Goal: Task Accomplishment & Management: Use online tool/utility

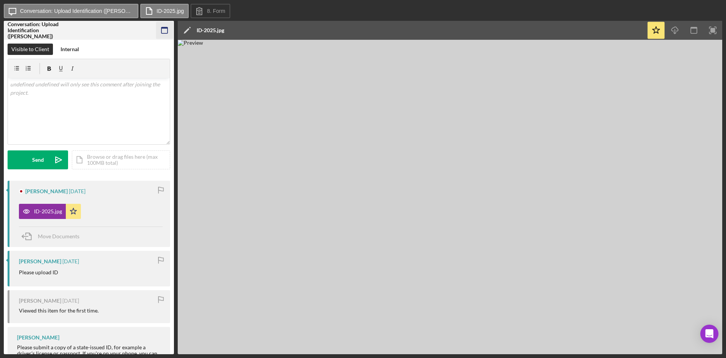
click at [172, 28] on icon "button" at bounding box center [164, 30] width 17 height 17
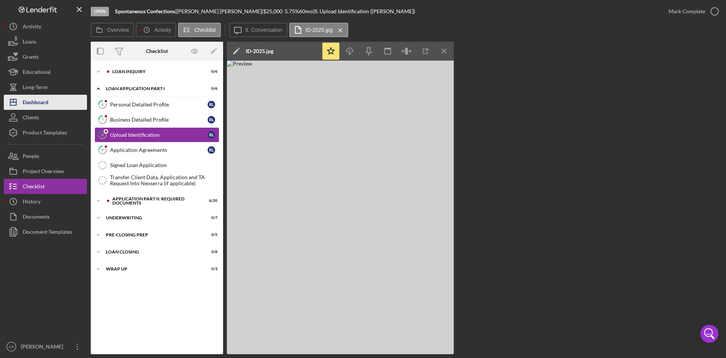
click at [51, 99] on button "Icon/Dashboard Dashboard" at bounding box center [45, 102] width 83 height 15
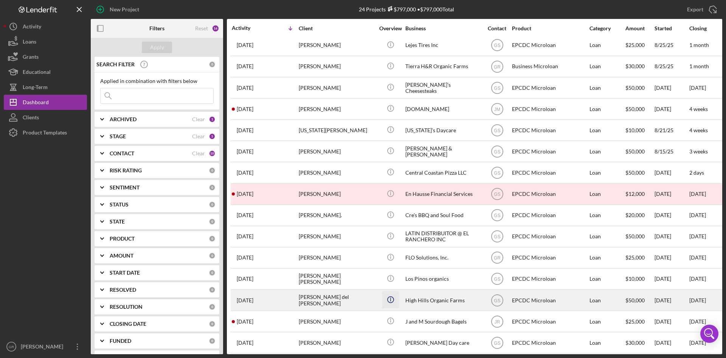
scroll to position [114, 0]
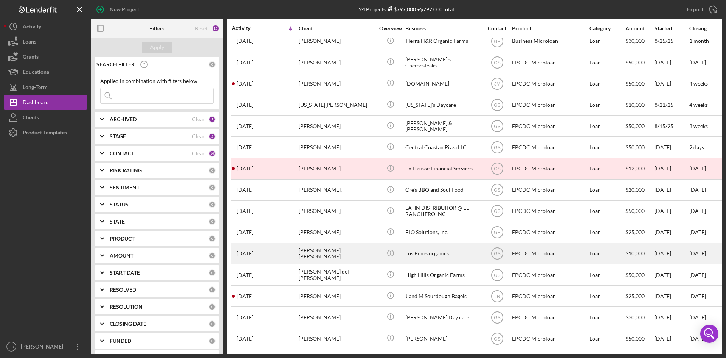
click at [367, 254] on div "[PERSON_NAME] [PERSON_NAME]" at bounding box center [337, 253] width 76 height 20
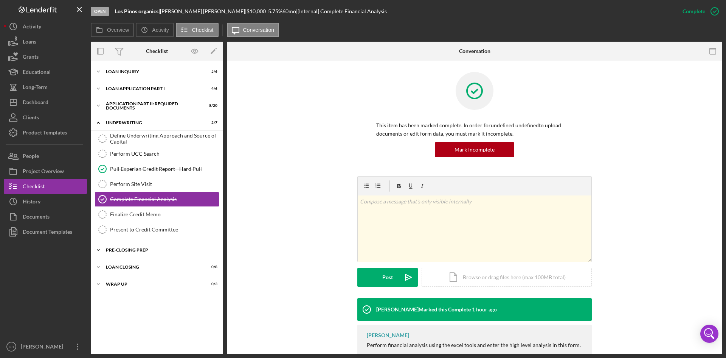
scroll to position [23, 0]
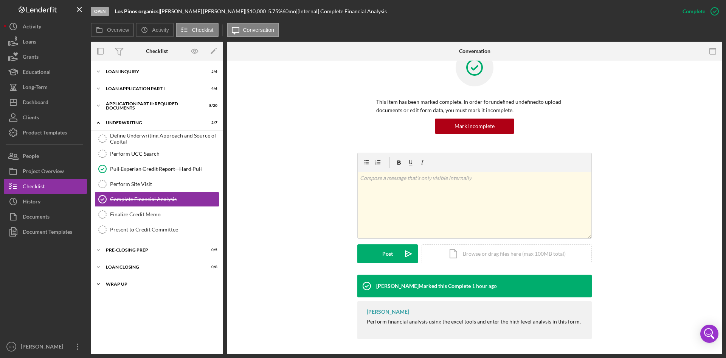
click at [157, 283] on div "Wrap Up" at bounding box center [160, 284] width 108 height 5
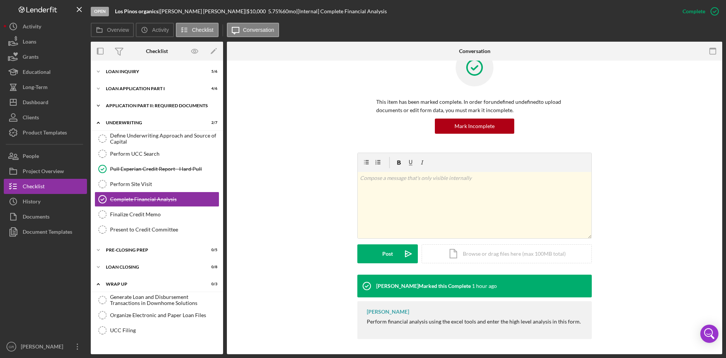
click at [128, 110] on div "Icon/Expander Application Part II: Required Documents 8 / 20" at bounding box center [157, 105] width 132 height 15
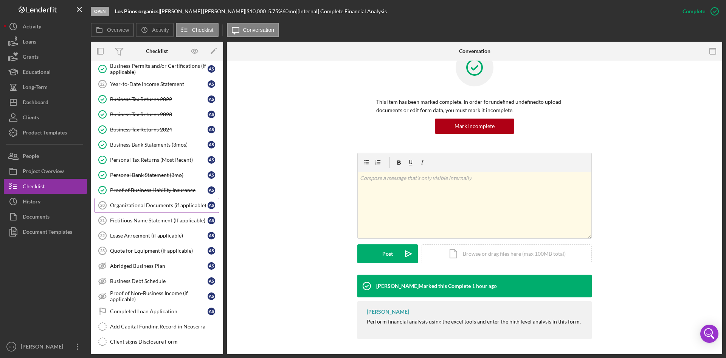
scroll to position [0, 0]
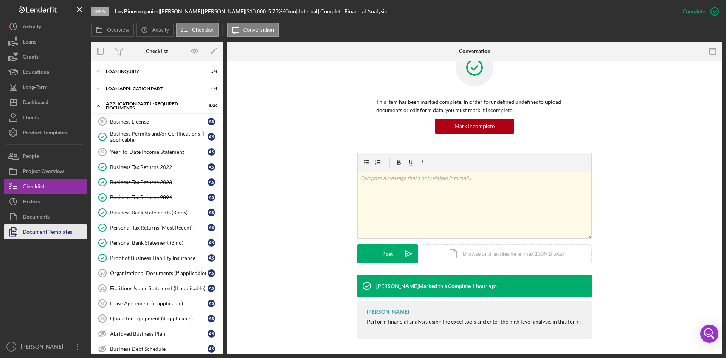
click at [47, 227] on div "Document Templates" at bounding box center [48, 232] width 50 height 17
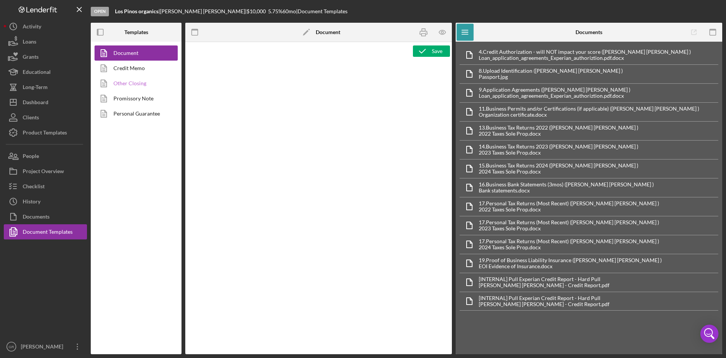
type textarea "<pre style="text-align: right"><span style="font-size: 10pt">OFFICE </span><str…"
click at [712, 40] on icon "button" at bounding box center [713, 32] width 17 height 17
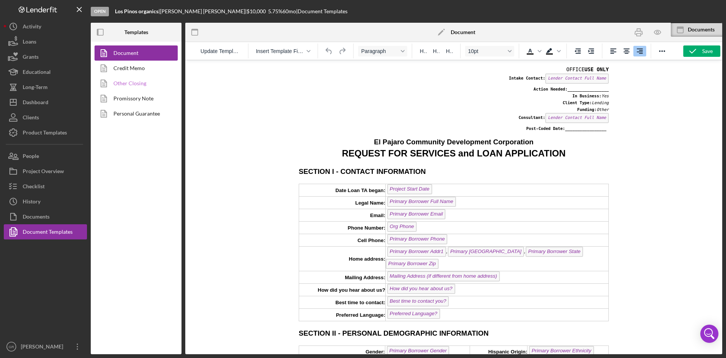
click at [147, 82] on link "Other Closing" at bounding box center [134, 83] width 79 height 15
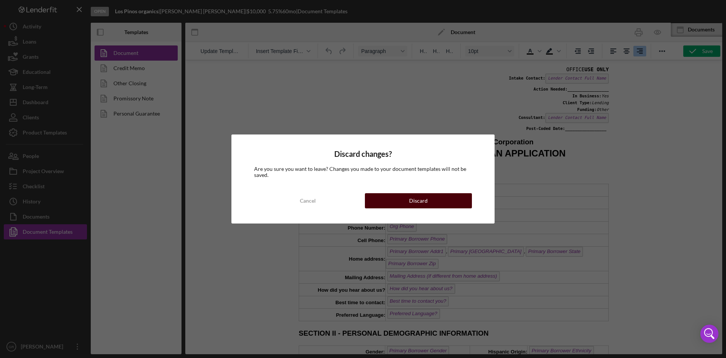
click at [437, 196] on button "Discard" at bounding box center [418, 200] width 107 height 15
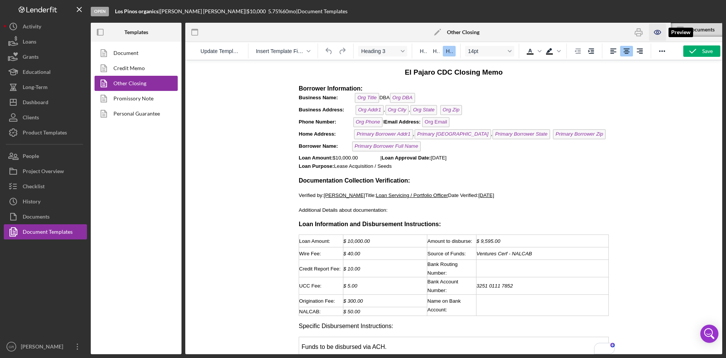
click at [656, 32] on icon "button" at bounding box center [657, 32] width 17 height 17
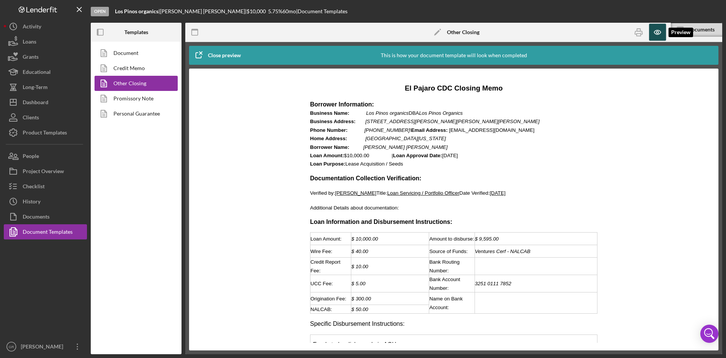
click at [657, 34] on icon "button" at bounding box center [657, 32] width 17 height 17
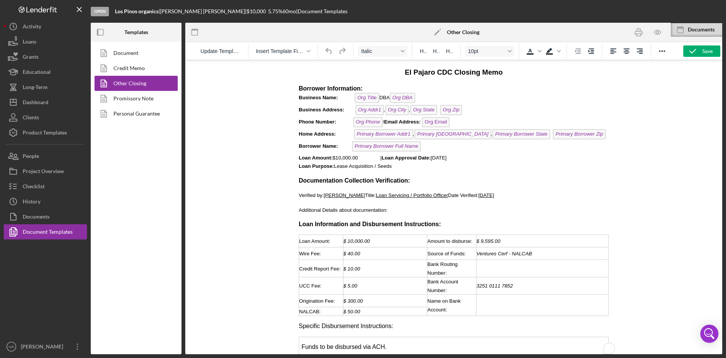
click at [418, 100] on p "Borrower Information: Business Name: Org Title DBA Org DBA ﻿ Business Address: …" at bounding box center [454, 127] width 310 height 86
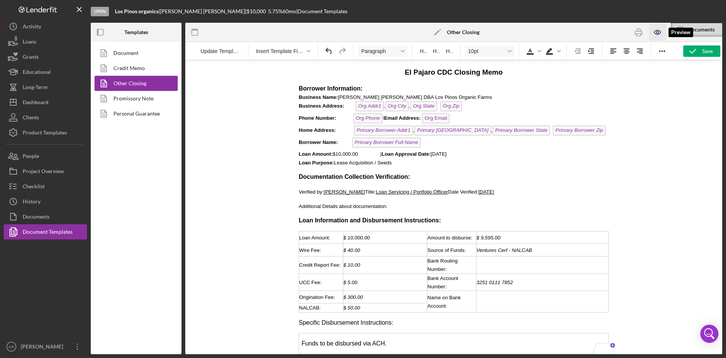
click at [661, 30] on icon "button" at bounding box center [657, 32] width 17 height 17
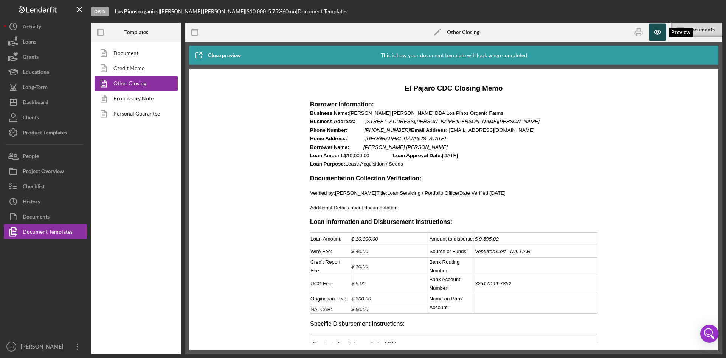
click at [661, 30] on icon "button" at bounding box center [657, 32] width 17 height 17
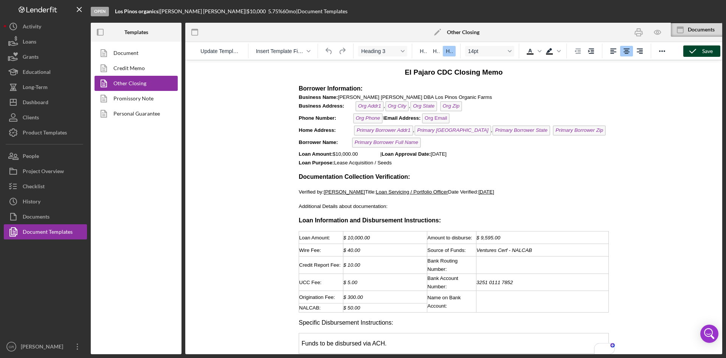
click at [698, 50] on icon "button" at bounding box center [693, 51] width 19 height 19
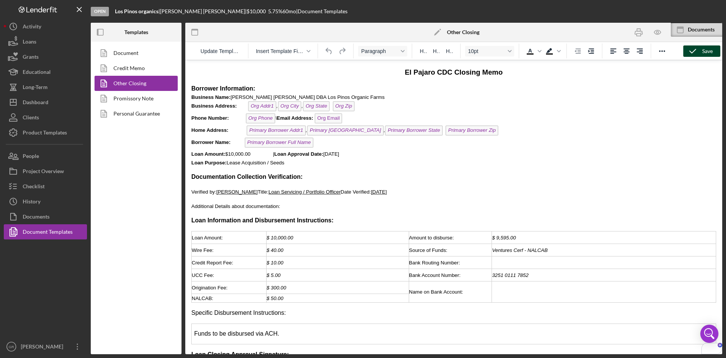
drag, startPoint x: 396, startPoint y: 98, endPoint x: 244, endPoint y: 99, distance: 152.5
click at [244, 99] on p "Borrower Information: Business Name: Aniceto Jesus Calzadillas Sanchez DBA Los …" at bounding box center [453, 125] width 525 height 82
copy span "Aniceto Jesus Calzadillas Sanchez DBA Los Pinos Organic Farms"
click at [414, 98] on p "Borrower Information: Business Name: Aniceto Jesus Calzadillas Sanchez DBA Los …" at bounding box center [453, 125] width 525 height 82
click at [659, 28] on icon "button" at bounding box center [657, 32] width 17 height 17
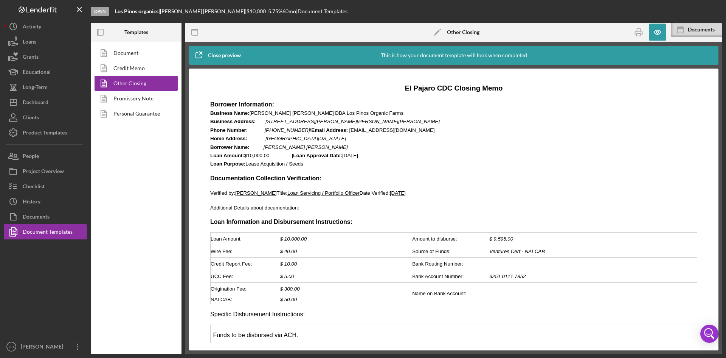
click at [292, 136] on em "43 Kentucky , Salinas, CA 93905" at bounding box center [306, 138] width 81 height 6
click at [662, 30] on icon "button" at bounding box center [657, 32] width 17 height 17
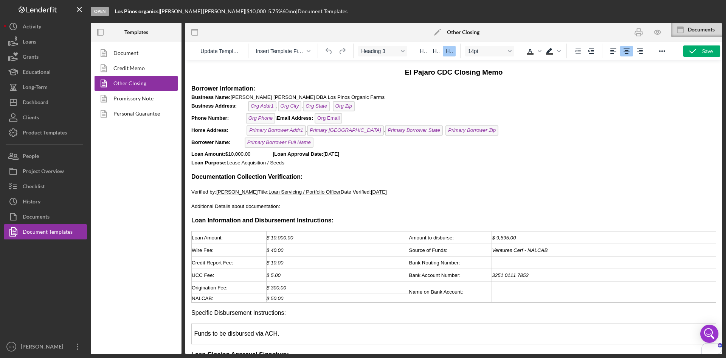
click at [476, 129] on p "Borrower Information: Business Name: Aniceto Jesus Calzadillas Sanchez DBA Los …" at bounding box center [453, 125] width 525 height 82
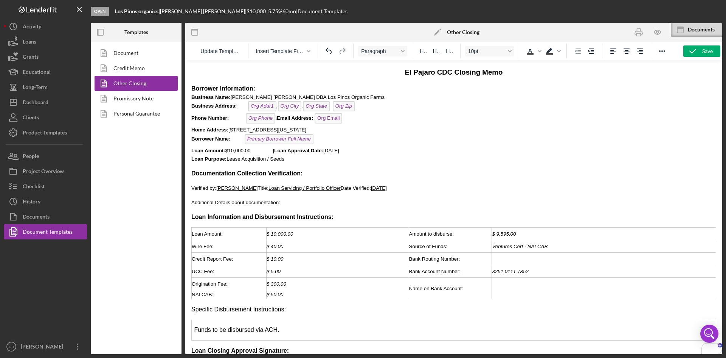
click at [282, 129] on span "Home Address: 43 Kentucky Ave, Salinas, CA 93905" at bounding box center [248, 130] width 115 height 6
click at [277, 128] on span "Home Address: 43 Kentucky Ave,. Salinas, CA 93905" at bounding box center [303, 130] width 224 height 6
click at [655, 33] on icon "button" at bounding box center [657, 32] width 17 height 17
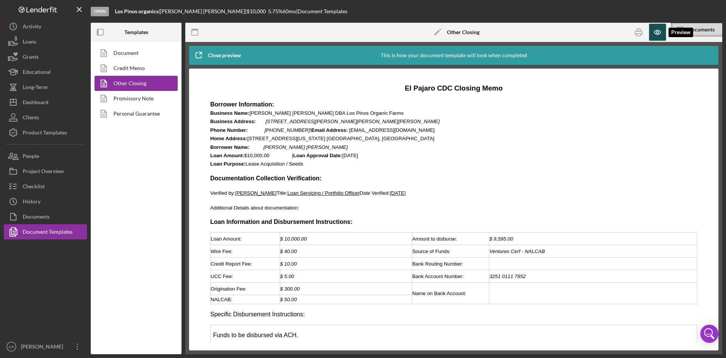
click at [655, 33] on icon "button" at bounding box center [657, 32] width 17 height 17
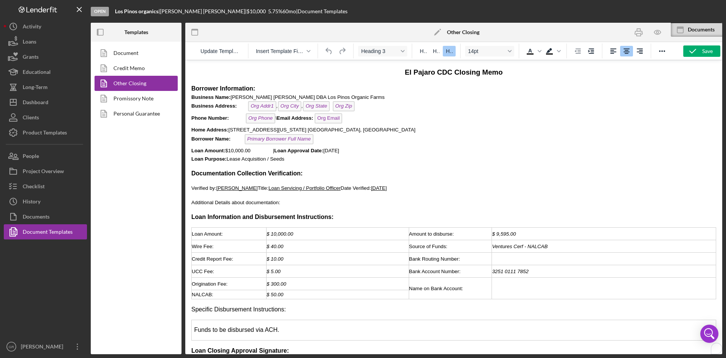
click at [319, 139] on p "Borrower Information: Business Name: Aniceto Jesus Calzadillas Sanchez DBA Los …" at bounding box center [453, 123] width 525 height 79
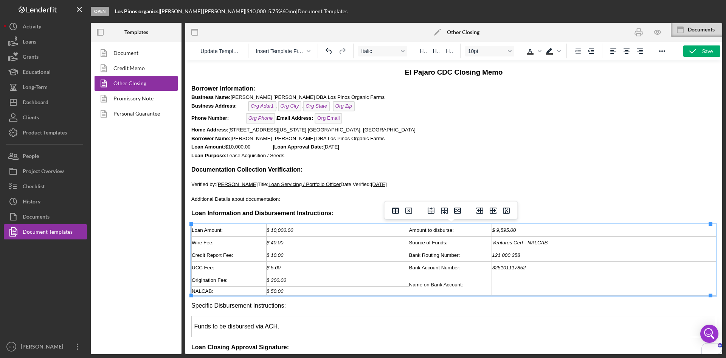
click at [512, 256] on span "121 000 358" at bounding box center [506, 255] width 28 height 6
click at [518, 281] on div "To enrich screen reader interactions, please activate Accessibility in Grammarl…" at bounding box center [604, 284] width 224 height 8
click at [474, 169] on p "Documentation Collection Verification:" at bounding box center [453, 169] width 525 height 8
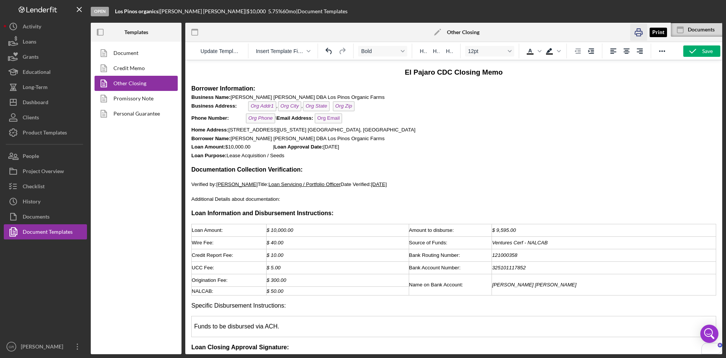
click at [639, 30] on icon "button" at bounding box center [638, 32] width 17 height 17
click at [40, 101] on div "Dashboard" at bounding box center [36, 103] width 26 height 17
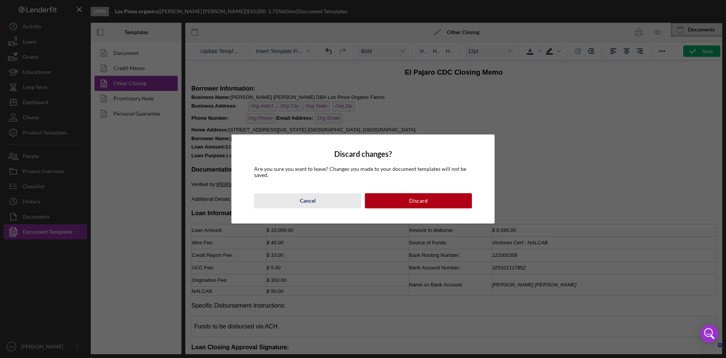
click at [324, 196] on button "Cancel" at bounding box center [307, 200] width 107 height 15
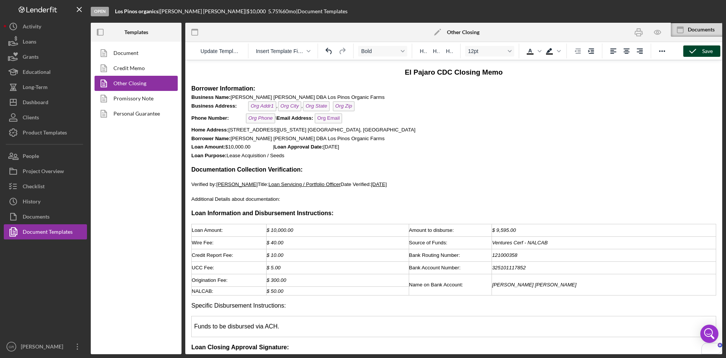
click at [711, 51] on div "Save" at bounding box center [708, 50] width 11 height 11
click at [705, 47] on div "Save" at bounding box center [708, 50] width 11 height 11
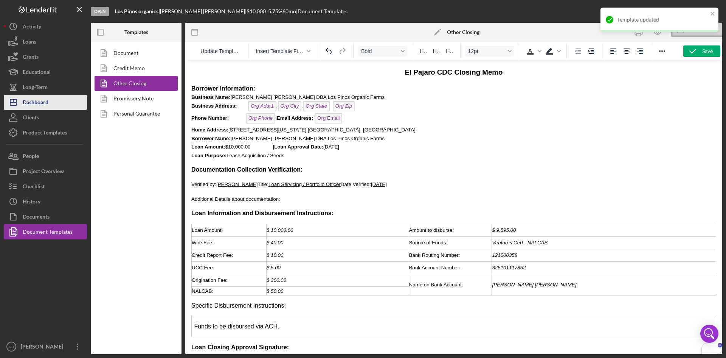
click at [33, 106] on div "Dashboard" at bounding box center [36, 103] width 26 height 17
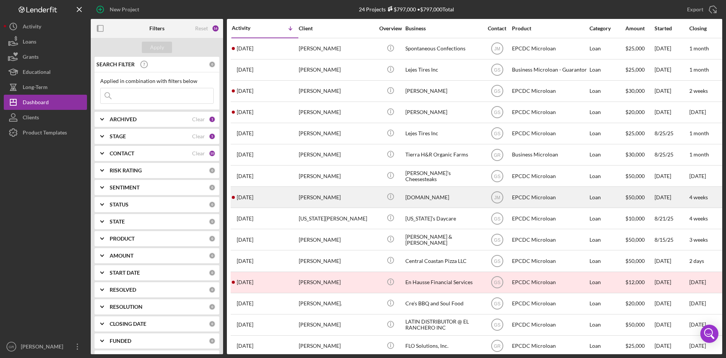
click at [365, 193] on div "[PERSON_NAME]" at bounding box center [337, 197] width 76 height 20
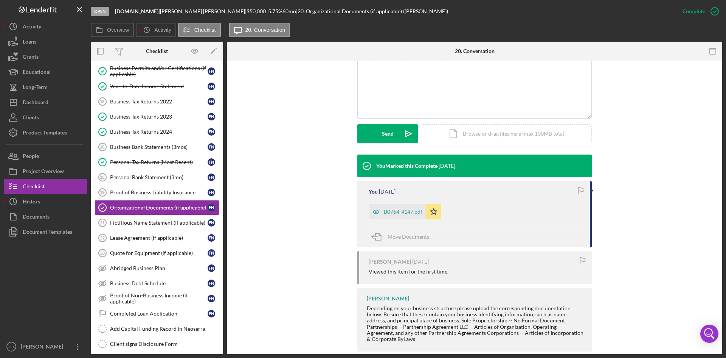
scroll to position [165, 0]
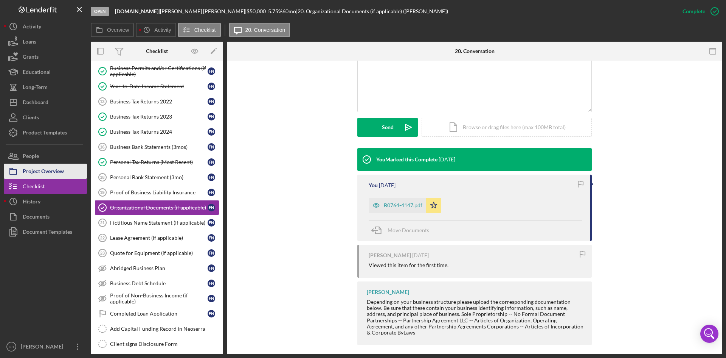
click at [56, 173] on div "Project Overview" at bounding box center [43, 171] width 41 height 17
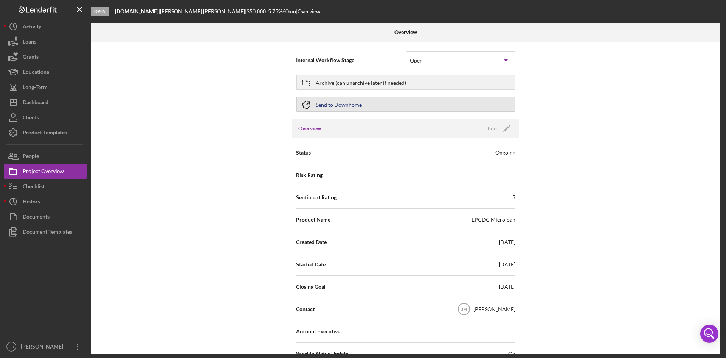
click at [344, 105] on div "Send to Downhome" at bounding box center [339, 104] width 46 height 14
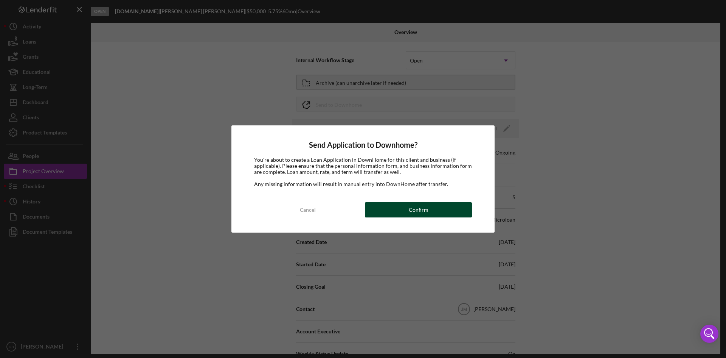
click at [389, 207] on button "Confirm" at bounding box center [418, 209] width 107 height 15
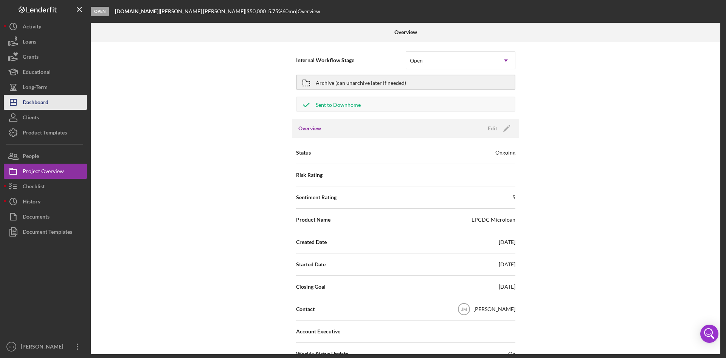
click at [51, 96] on button "Icon/Dashboard Dashboard" at bounding box center [45, 102] width 83 height 15
